Goal: Task Accomplishment & Management: Manage account settings

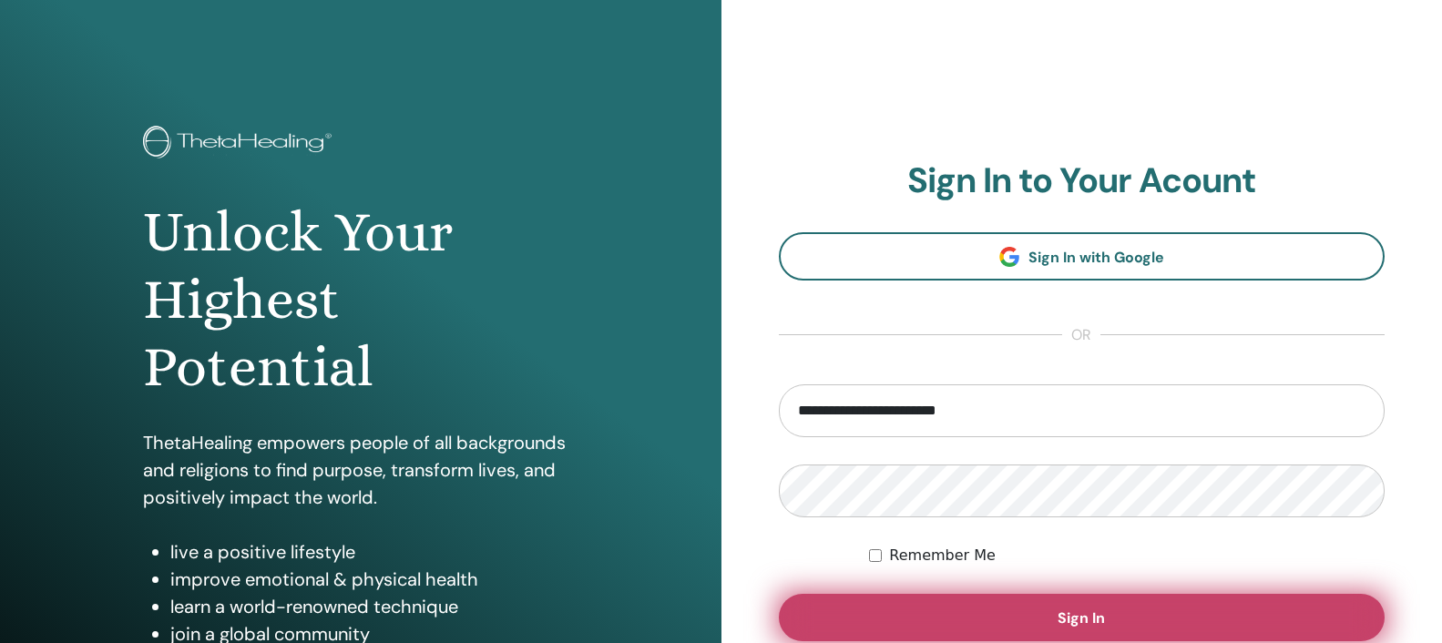
type input "**********"
click at [1055, 617] on button "Sign In" at bounding box center [1082, 617] width 606 height 47
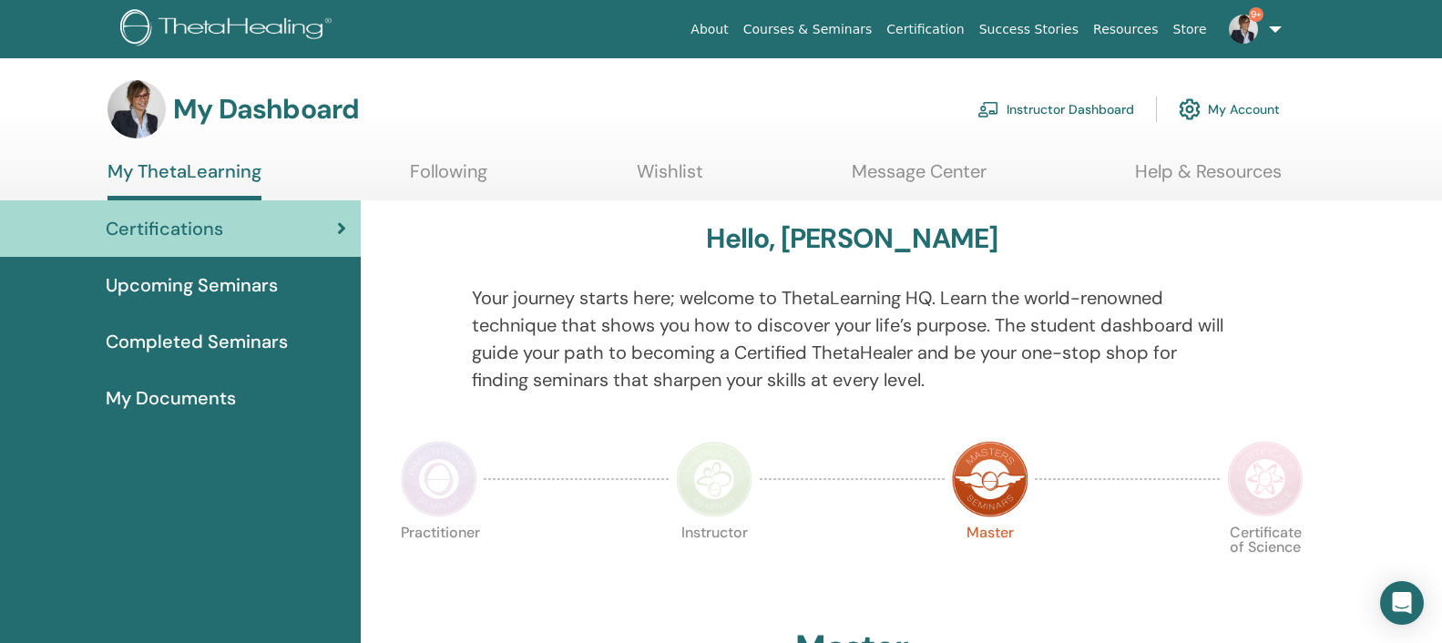
click at [1107, 104] on link "Instructor Dashboard" at bounding box center [1055, 109] width 157 height 40
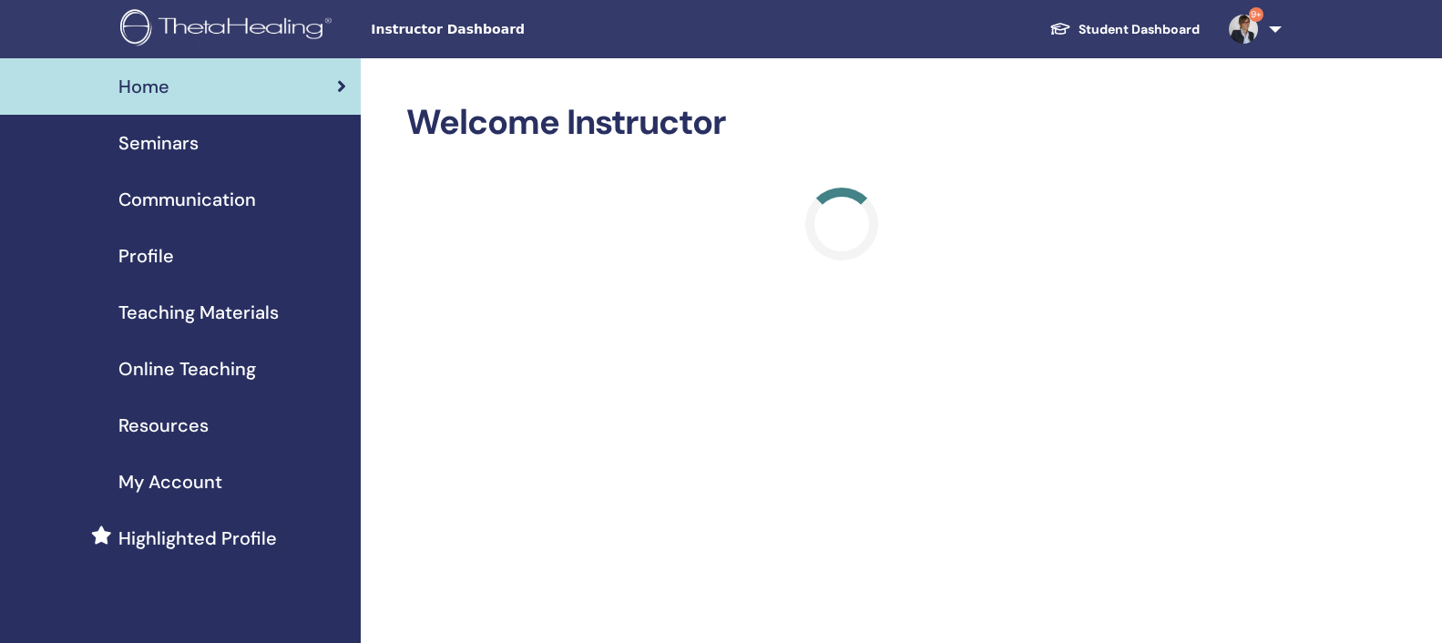
click at [168, 145] on span "Seminars" at bounding box center [158, 142] width 80 height 27
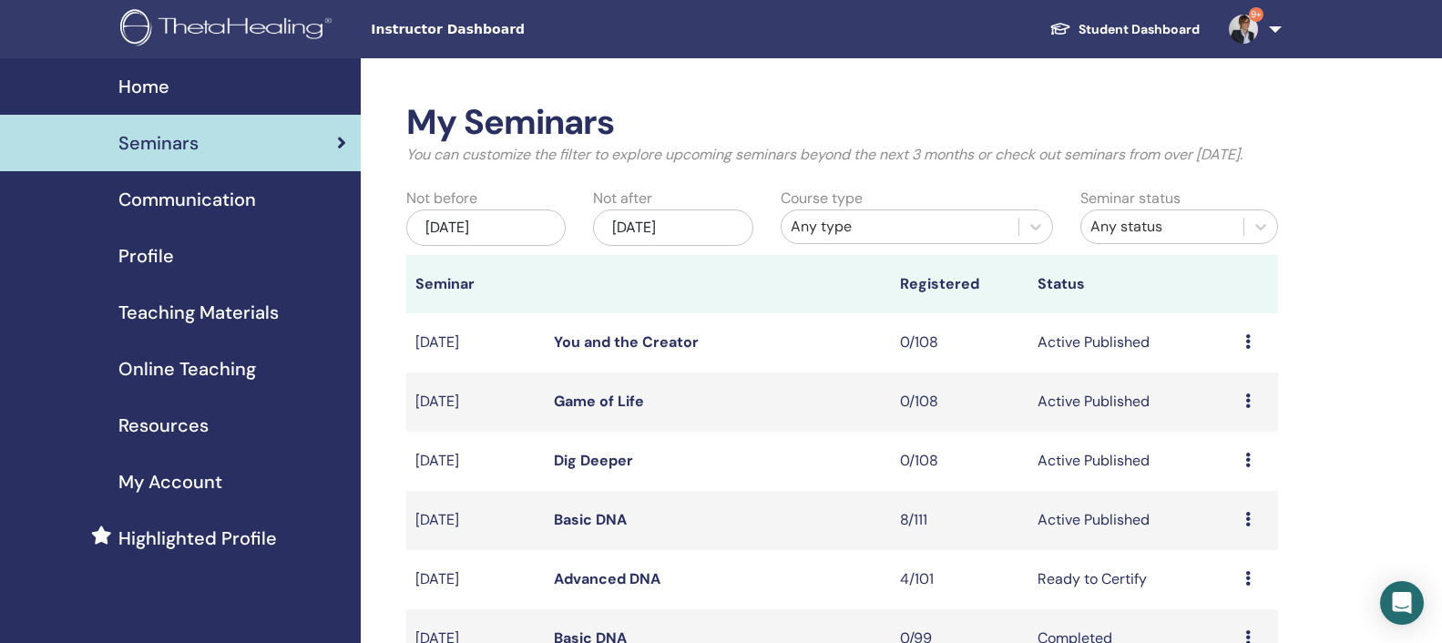
click at [568, 529] on link "Basic DNA" at bounding box center [590, 519] width 73 height 19
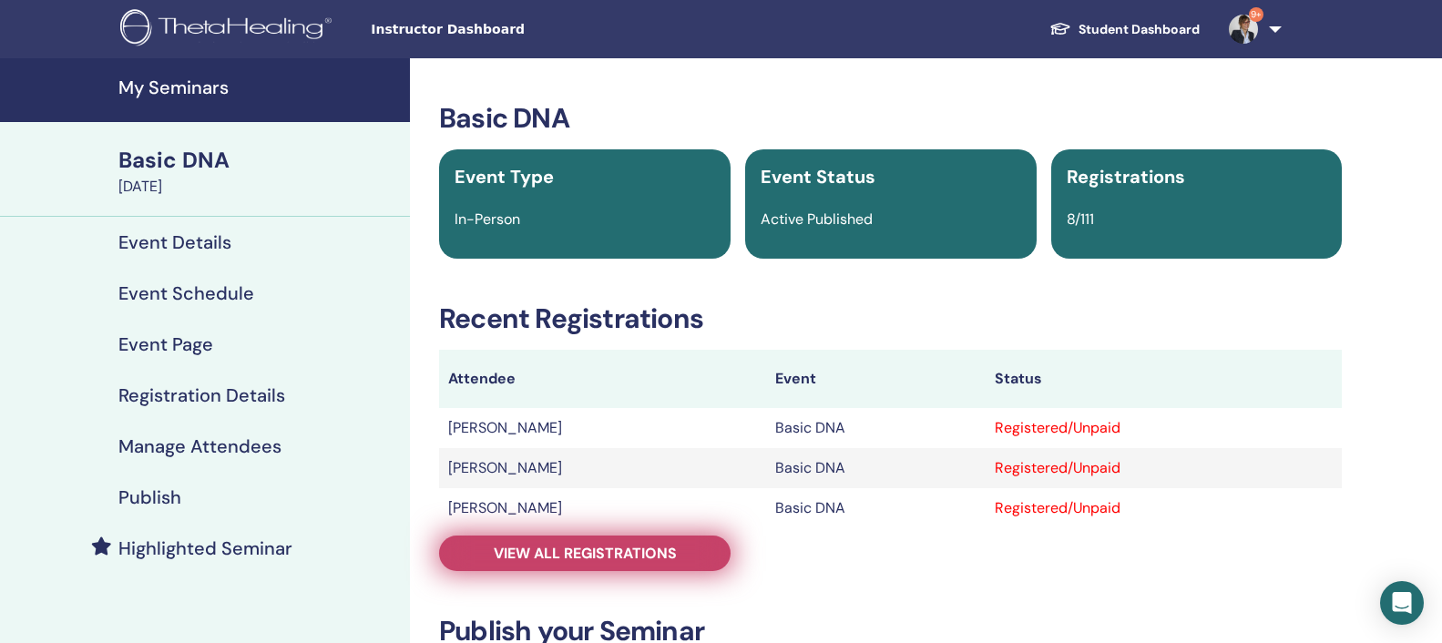
click at [570, 556] on span "View all registrations" at bounding box center [585, 553] width 183 height 19
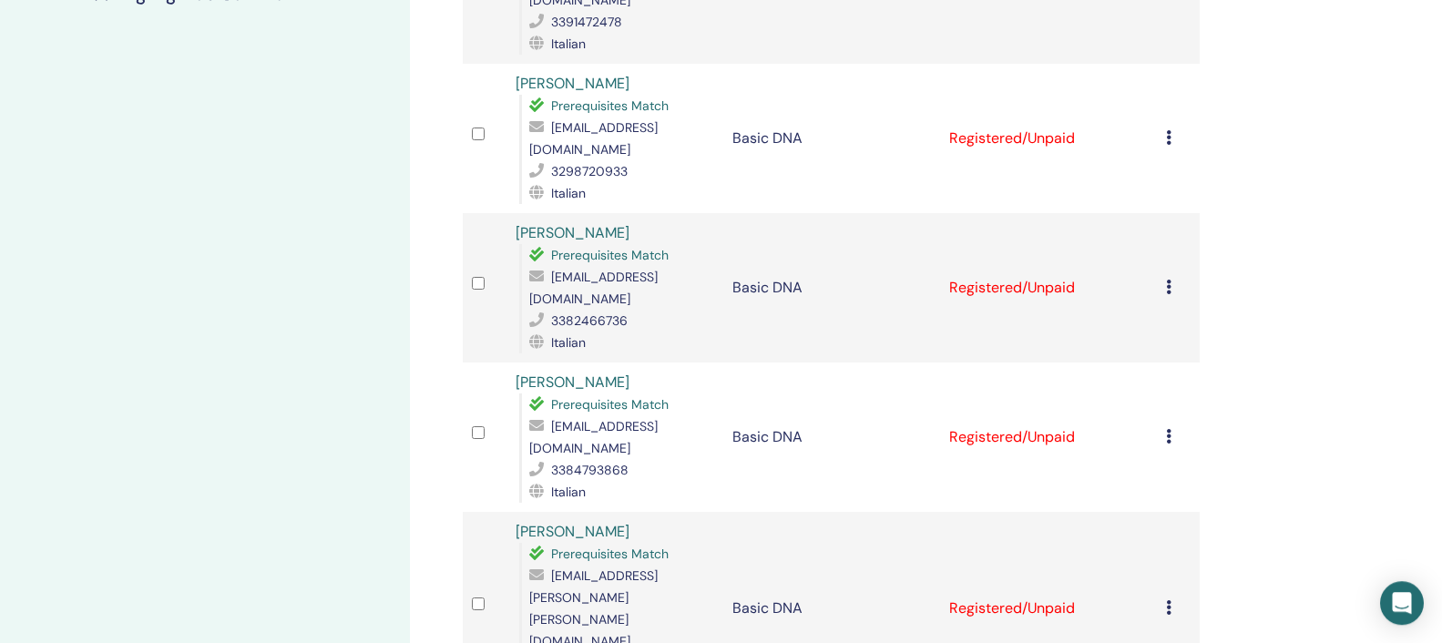
scroll to position [557, 0]
click at [596, 519] on link "massimo di giovanni" at bounding box center [572, 528] width 114 height 19
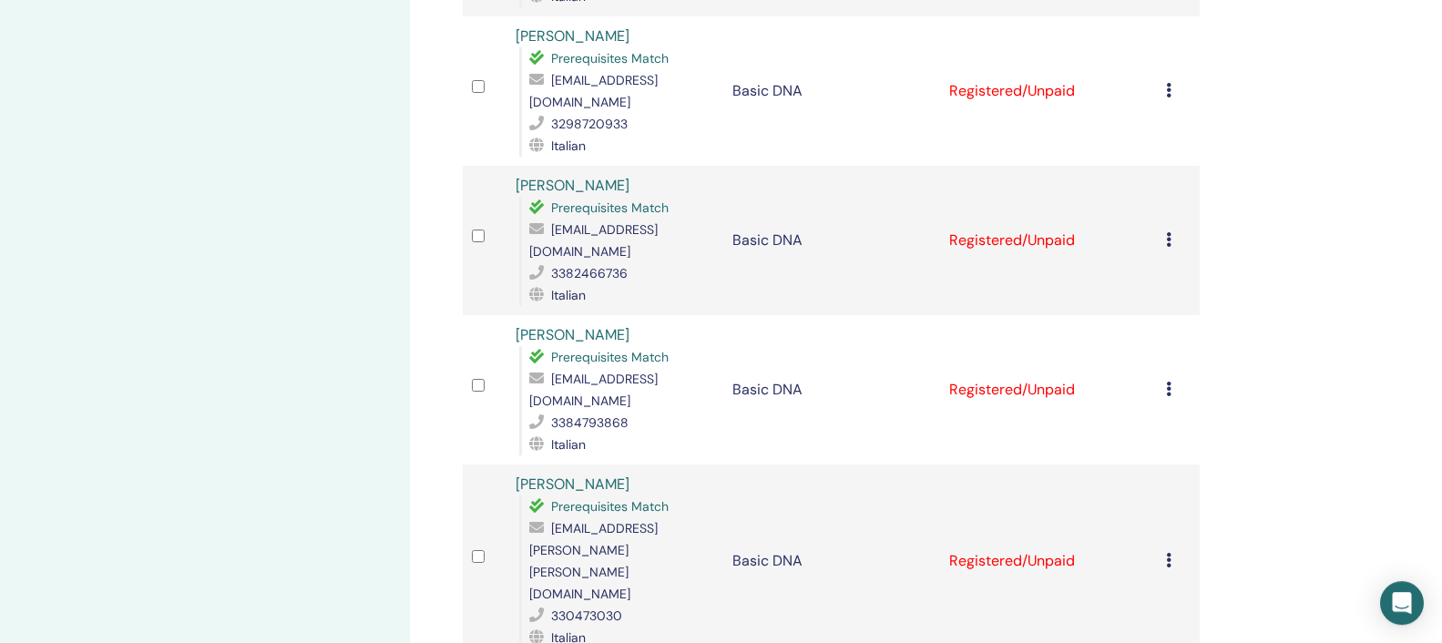
scroll to position [650, 0]
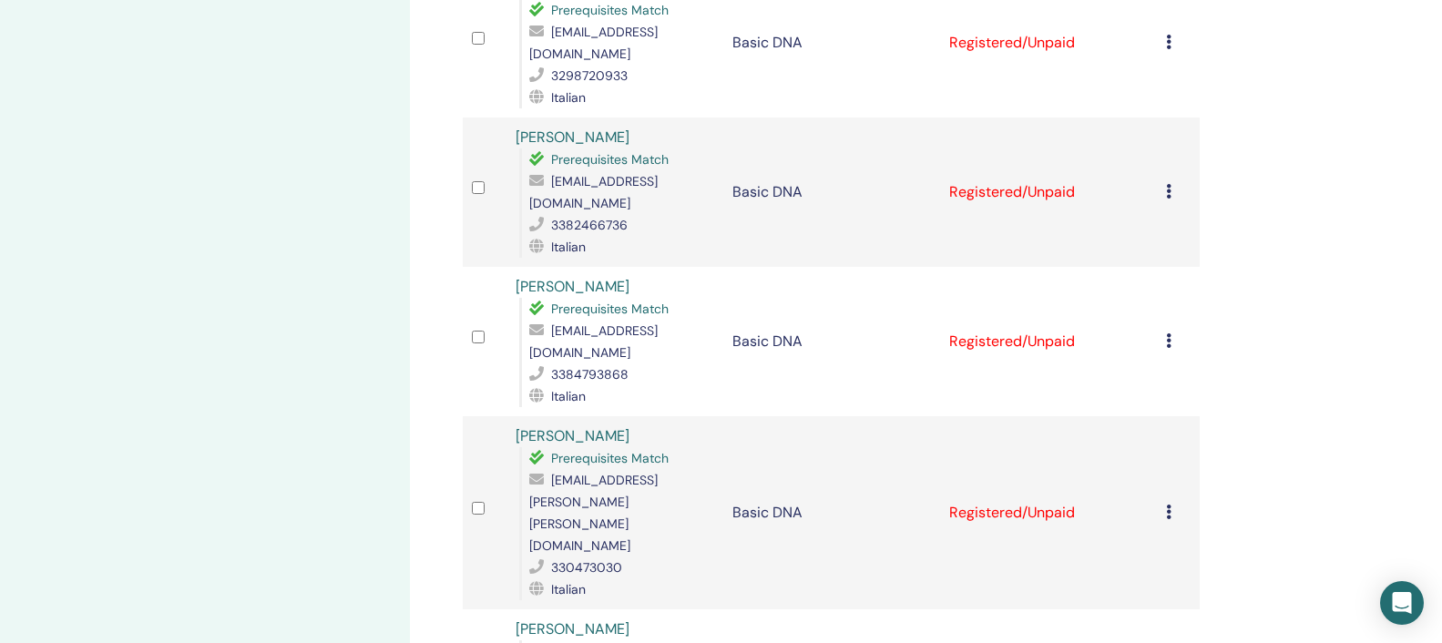
click at [1306, 221] on div "Manage Attendees Bulk Actions Export to CSV Attendee Event Status Isabella D’On…" at bounding box center [890, 321] width 961 height 1827
click at [352, 487] on div "My Seminars Basic DNA September 19, 2025 Event Details Event Schedule Event Pag…" at bounding box center [205, 321] width 410 height 1827
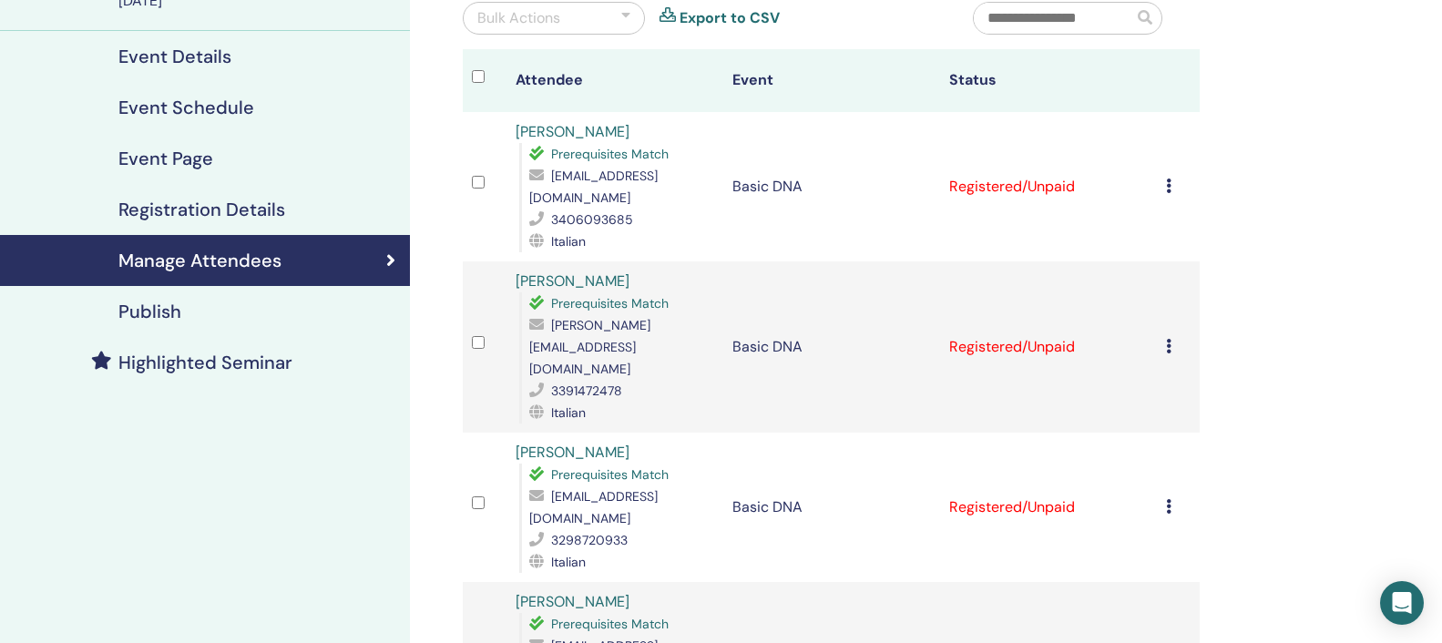
scroll to position [0, 0]
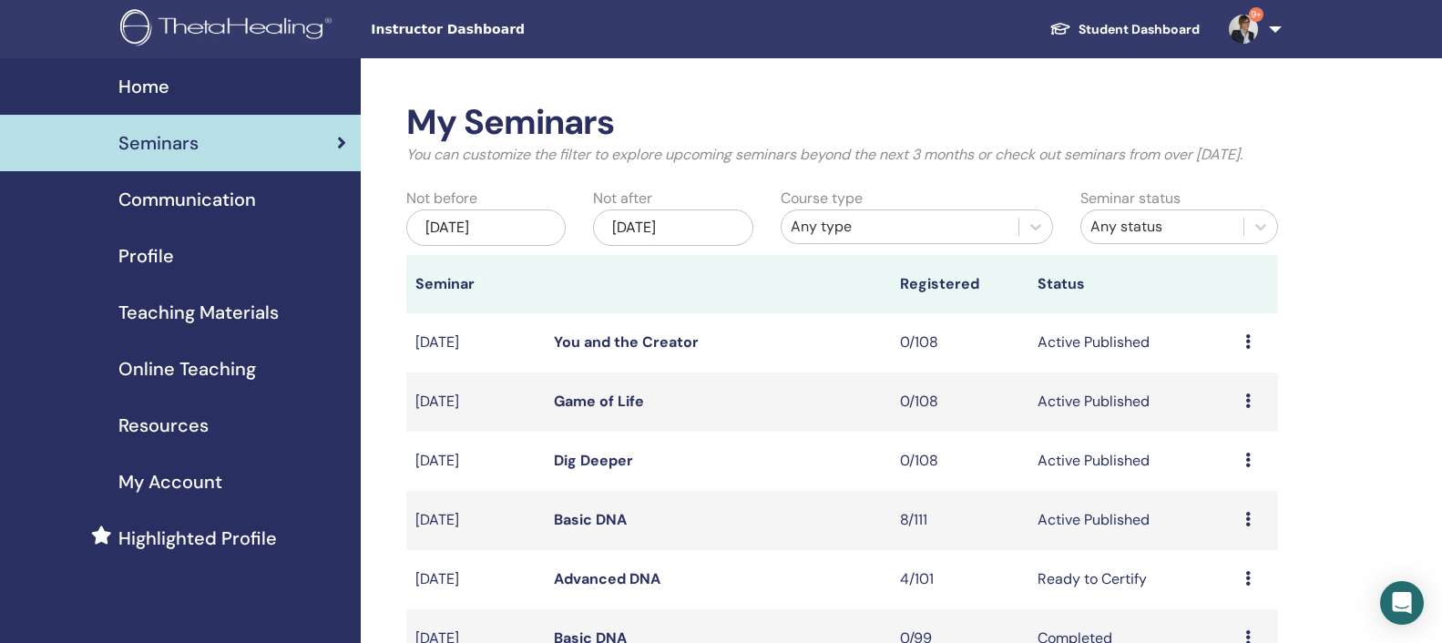
click at [166, 321] on span "Teaching Materials" at bounding box center [198, 312] width 160 height 27
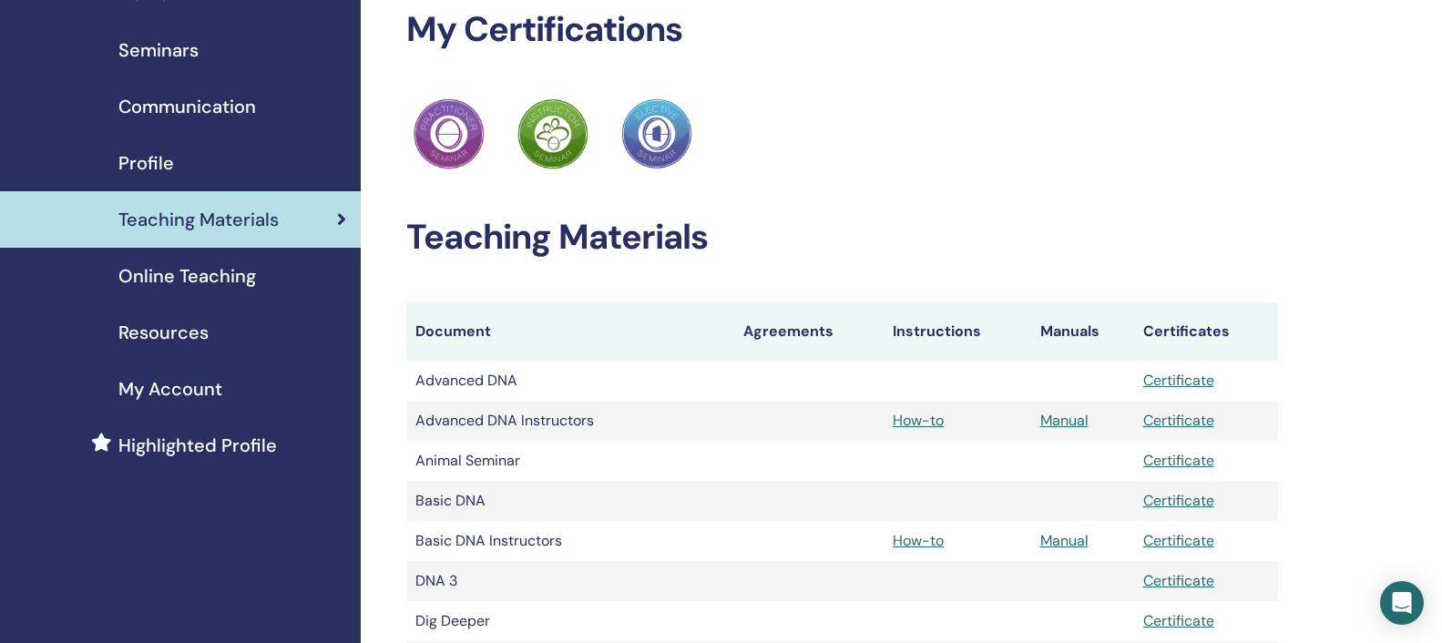
scroll to position [186, 0]
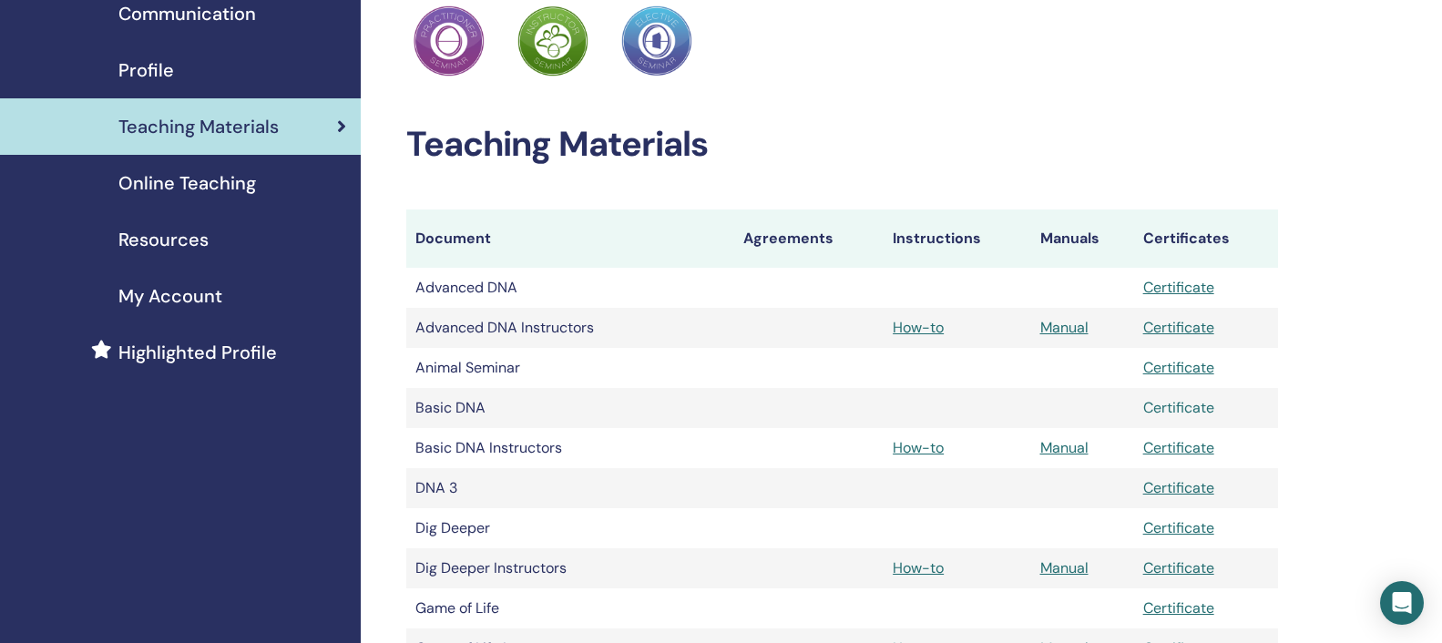
click at [1179, 410] on link "Certificate" at bounding box center [1178, 407] width 71 height 19
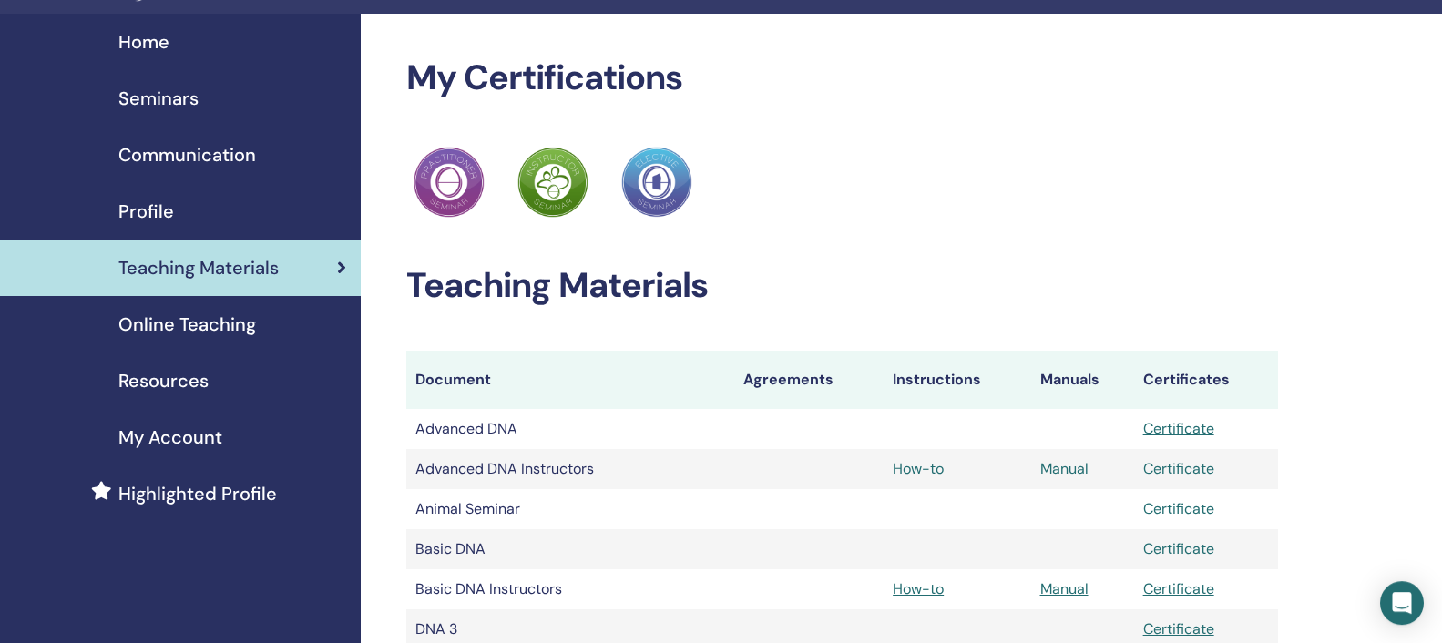
scroll to position [0, 0]
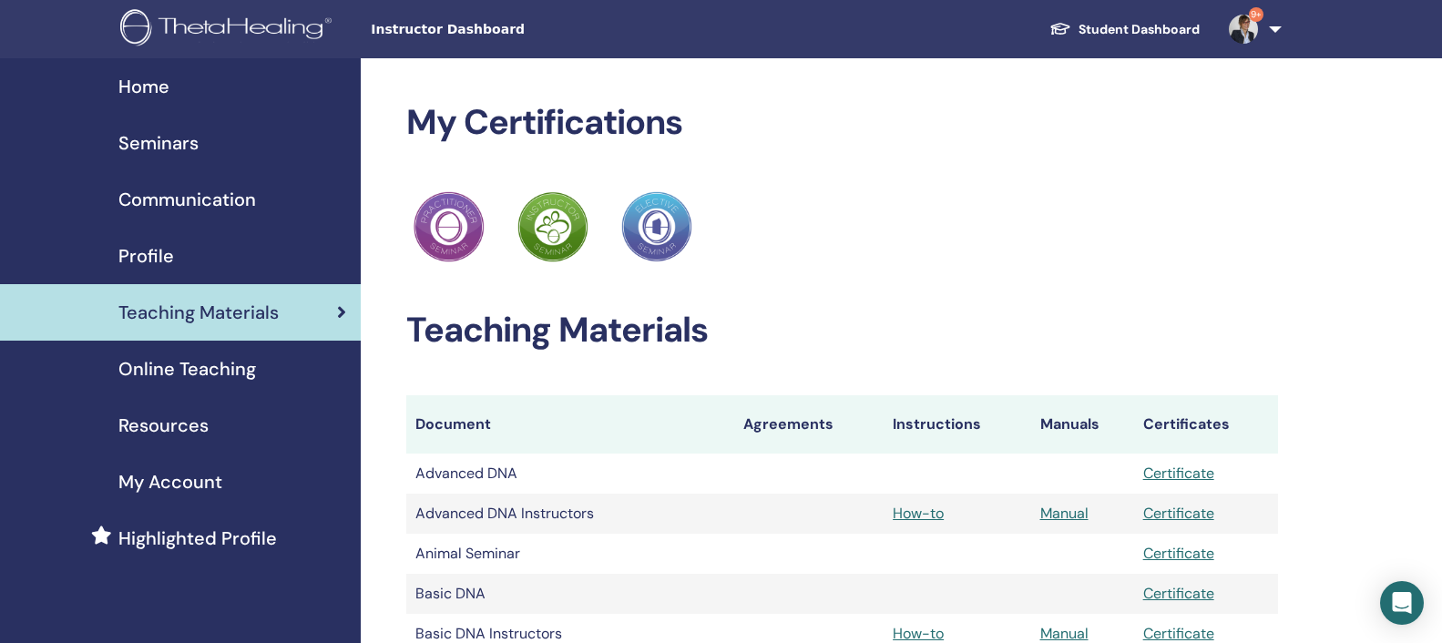
click at [1167, 28] on link "Student Dashboard" at bounding box center [1123, 30] width 179 height 34
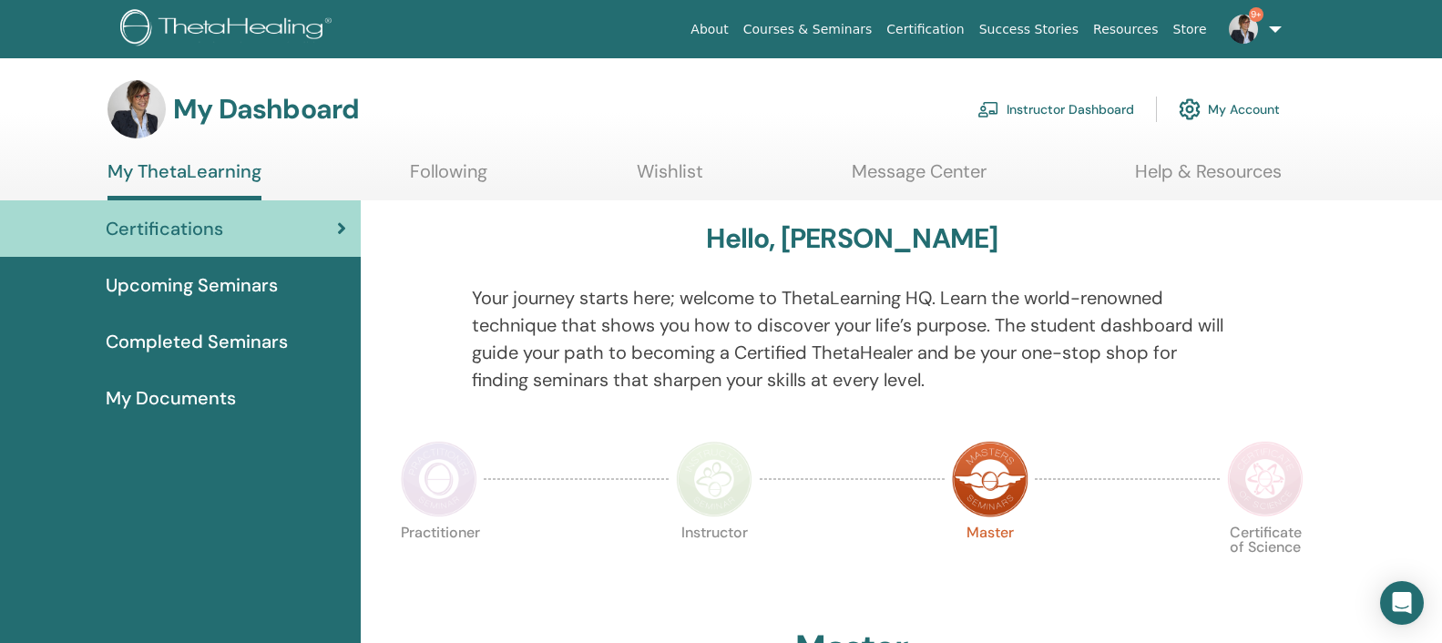
click at [1072, 105] on link "Instructor Dashboard" at bounding box center [1055, 109] width 157 height 40
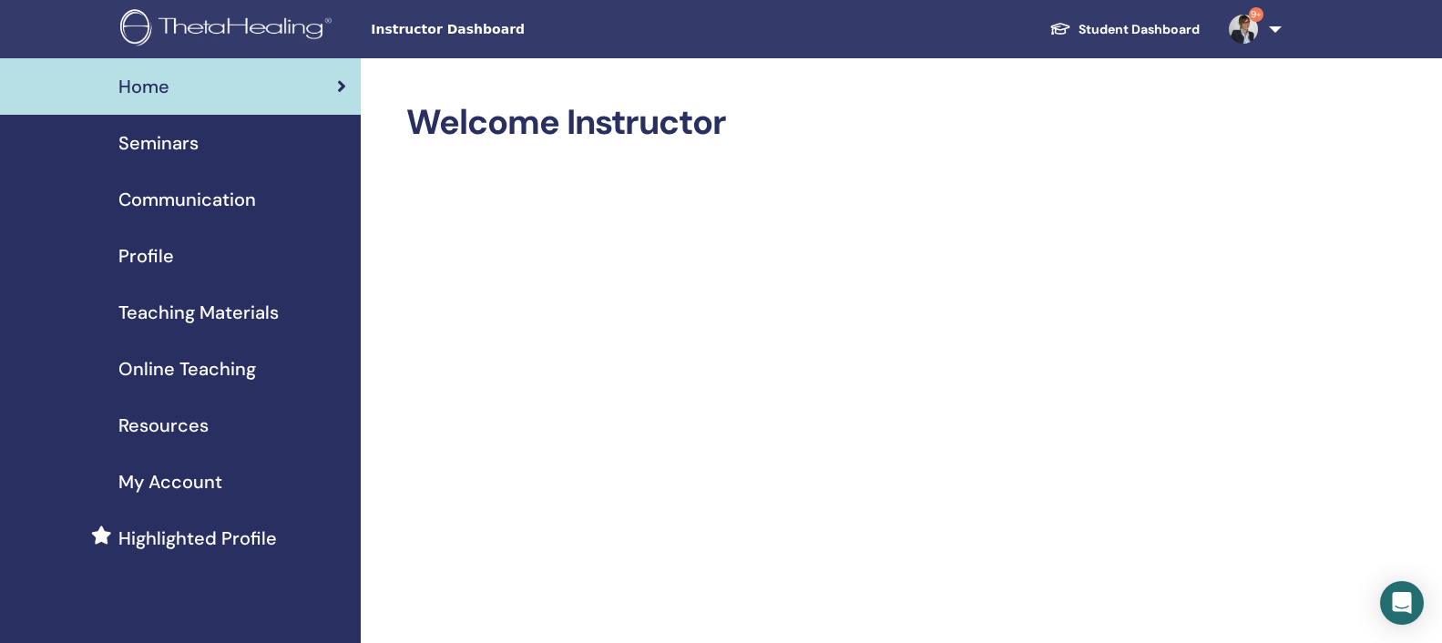
click at [223, 316] on span "Teaching Materials" at bounding box center [198, 312] width 160 height 27
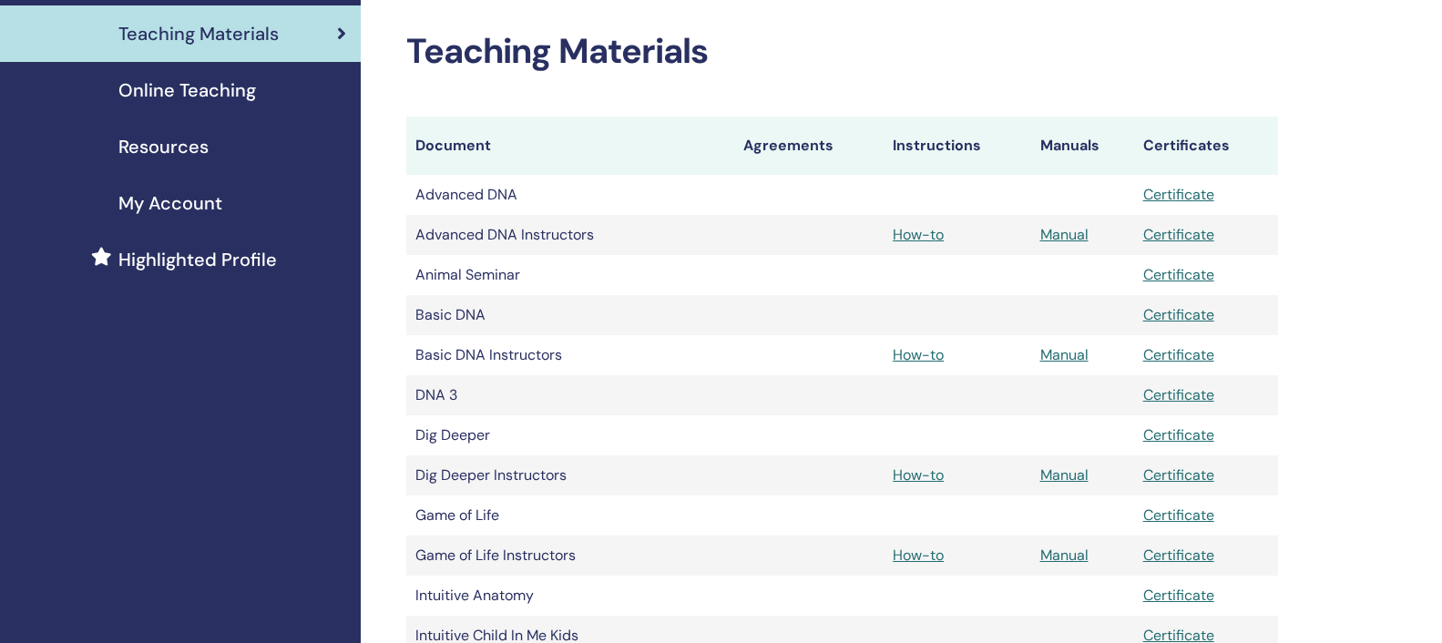
scroll to position [279, 0]
click at [1060, 359] on link "Manual" at bounding box center [1064, 354] width 48 height 19
